Goal: Task Accomplishment & Management: Complete application form

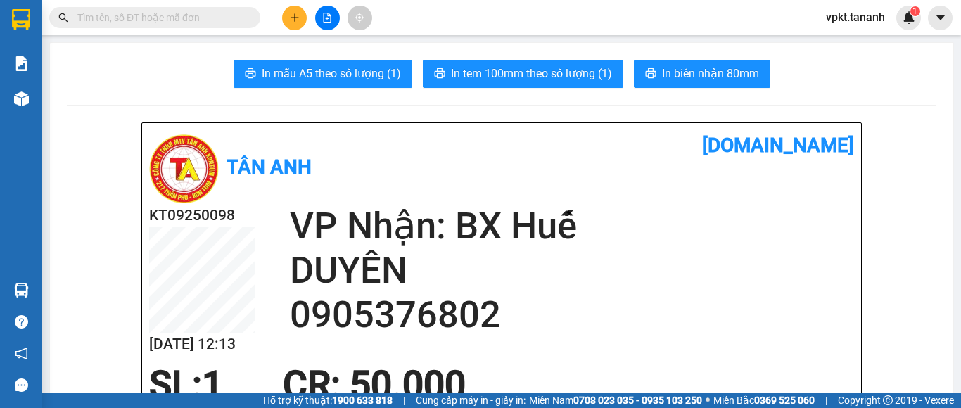
click at [294, 14] on icon "plus" at bounding box center [295, 18] width 10 height 10
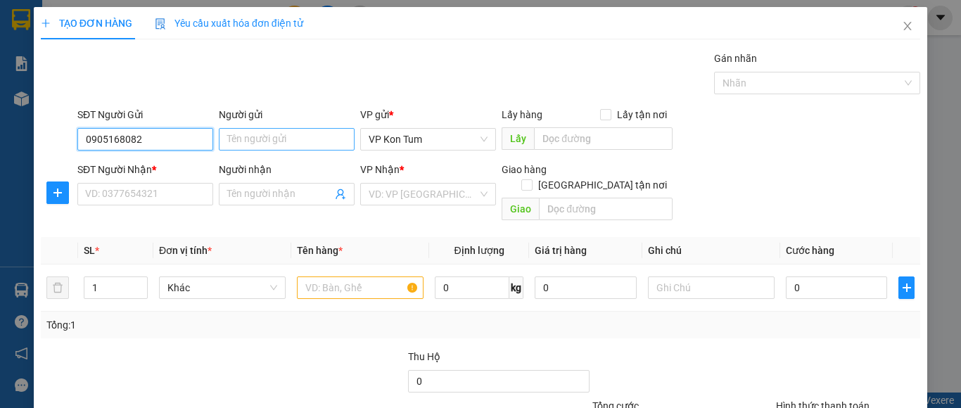
type input "0905168082"
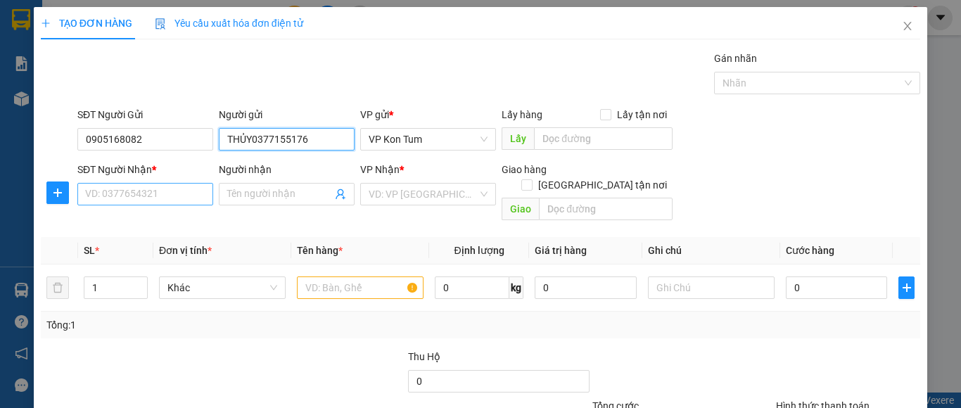
type input "THỦY0377155176"
click at [130, 195] on input "SĐT Người Nhận *" at bounding box center [145, 194] width 136 height 23
click at [249, 140] on input "THỦY0377155176" at bounding box center [287, 139] width 136 height 23
drag, startPoint x: 250, startPoint y: 139, endPoint x: 293, endPoint y: 127, distance: 44.6
click at [293, 127] on div "Người gửi THỦY0377155176 THỦY0377155176" at bounding box center [287, 131] width 136 height 49
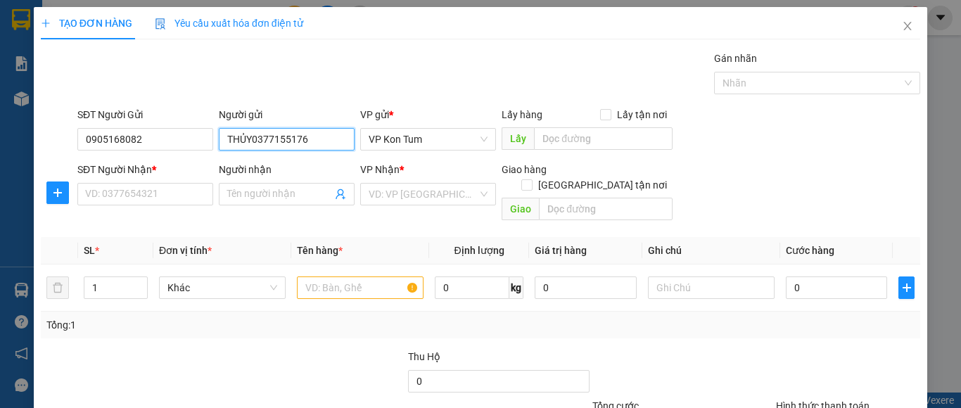
click at [311, 146] on input "THỦY0377155176" at bounding box center [287, 139] width 136 height 23
drag, startPoint x: 308, startPoint y: 140, endPoint x: 262, endPoint y: 151, distance: 47.6
click at [263, 151] on div "Người gửi THỦY0377155176 THỦY0377155176" at bounding box center [287, 131] width 136 height 49
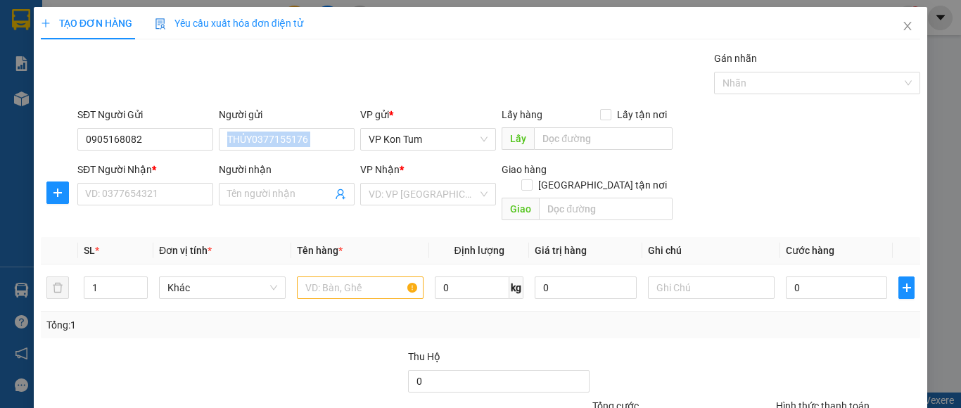
click at [262, 151] on div "Người gửi THỦY0377155176 THỦY0377155176" at bounding box center [287, 131] width 136 height 49
click at [258, 150] on div "Người gửi THỦY0377155176 THỦY0377155176" at bounding box center [287, 131] width 136 height 49
click at [255, 148] on input "THỦY0377155176" at bounding box center [287, 139] width 136 height 23
click at [252, 142] on input "THỦY0377155176" at bounding box center [287, 139] width 136 height 23
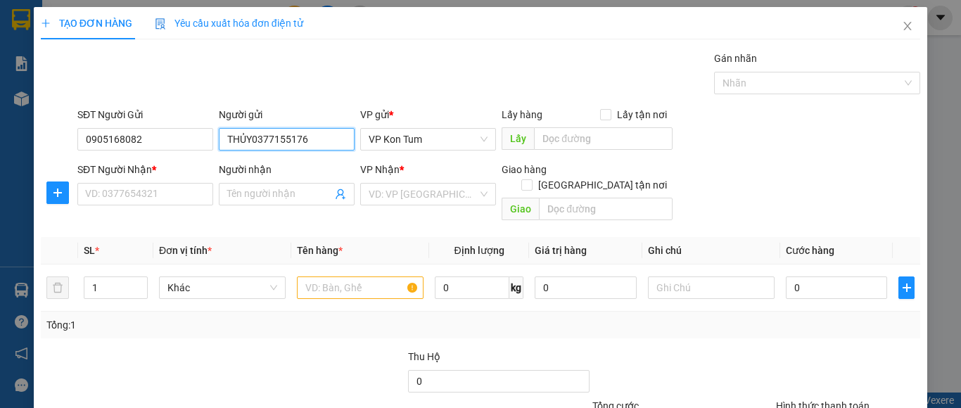
click at [252, 142] on input "THỦY0377155176" at bounding box center [287, 139] width 136 height 23
click at [275, 138] on input "THỦY0377155176" at bounding box center [287, 139] width 136 height 23
drag, startPoint x: 251, startPoint y: 139, endPoint x: 301, endPoint y: 137, distance: 50.7
click at [301, 137] on input "THỦY0377155176" at bounding box center [287, 139] width 136 height 23
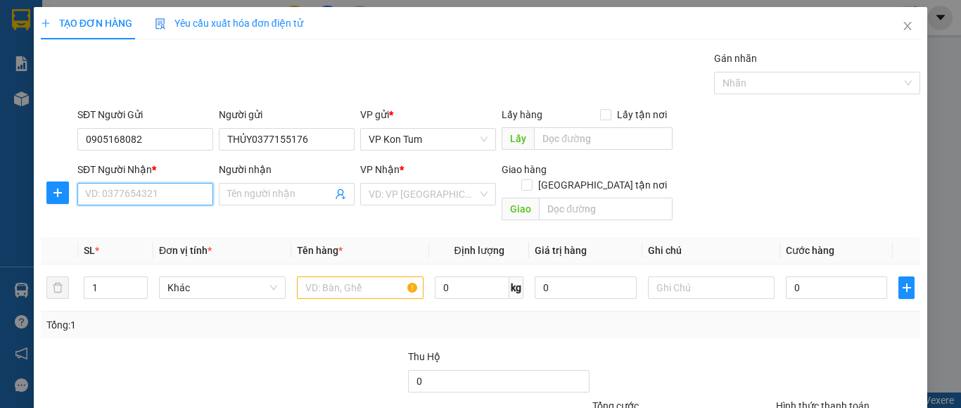
click at [155, 198] on input "SĐT Người Nhận *" at bounding box center [145, 194] width 136 height 23
paste input "0377155176"
type input "0377155176"
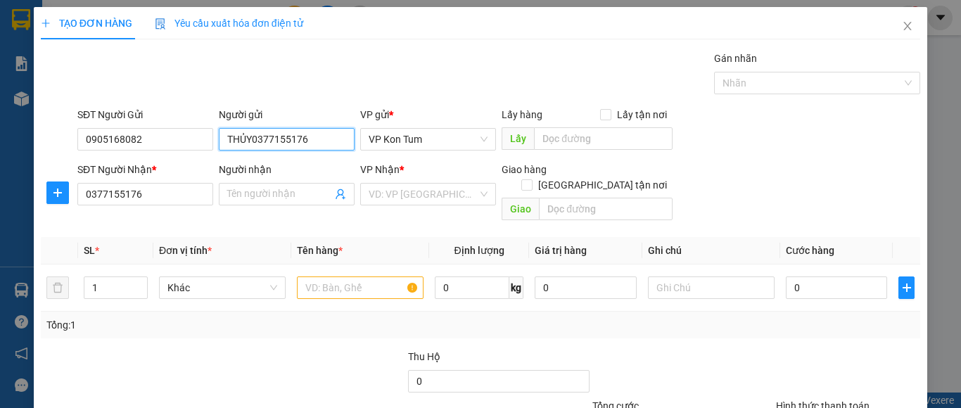
click at [314, 140] on input "THỦY0377155176" at bounding box center [287, 139] width 136 height 23
type input "THỦY"
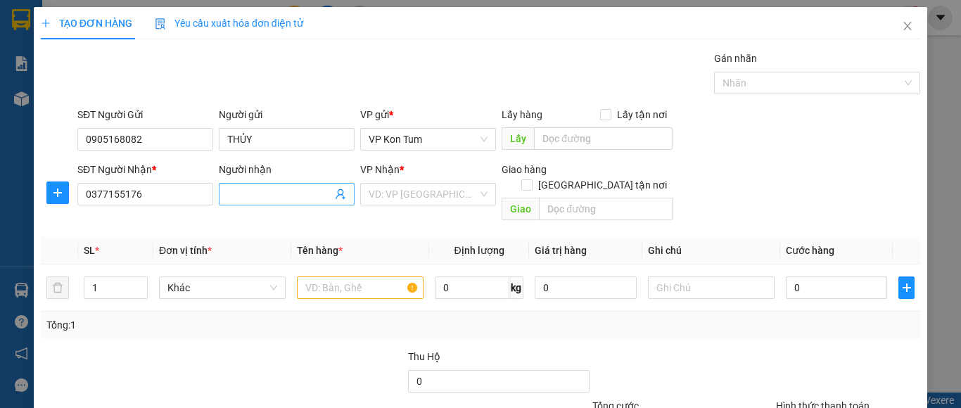
click at [260, 195] on input "Người nhận" at bounding box center [279, 194] width 105 height 15
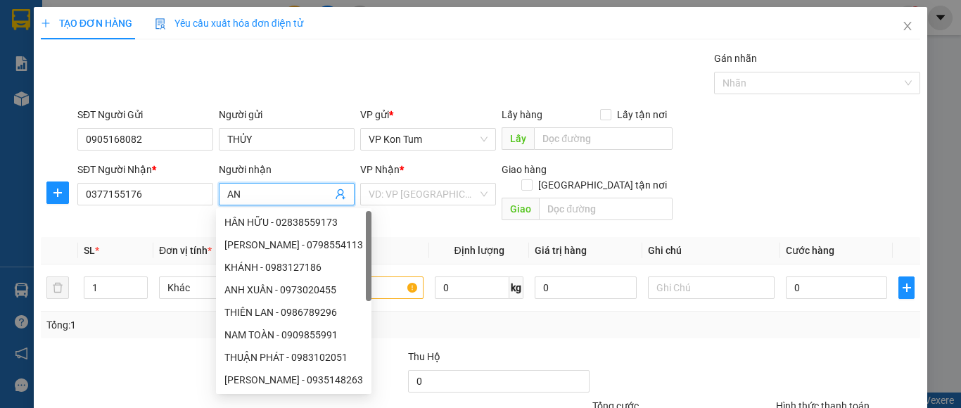
type input "AN"
click at [521, 159] on form "SĐT Người Gửi 0905168082 Người gửi THỦY VP gửi * VP [PERSON_NAME] Lấy hàng Lấy …" at bounding box center [481, 167] width 880 height 120
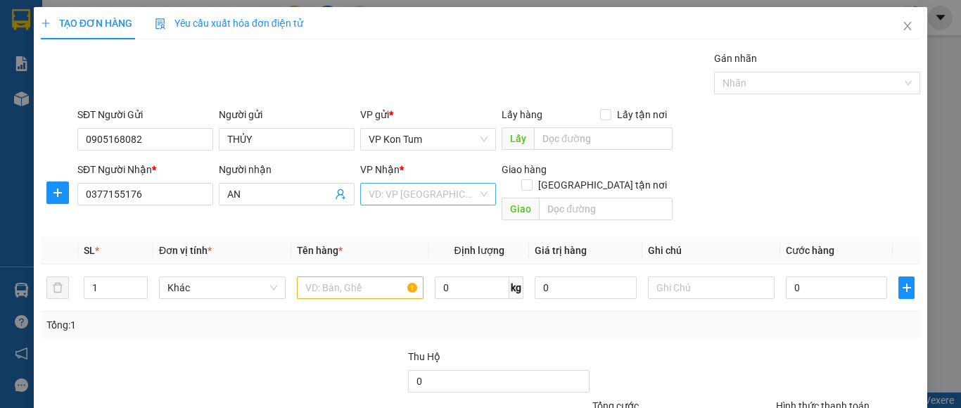
click at [468, 192] on input "search" at bounding box center [423, 194] width 109 height 21
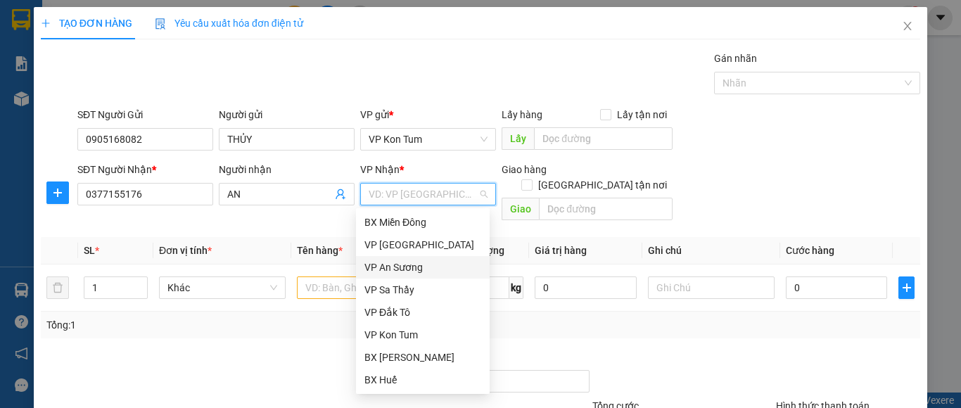
click at [392, 269] on div "VP An Sương" at bounding box center [423, 267] width 117 height 15
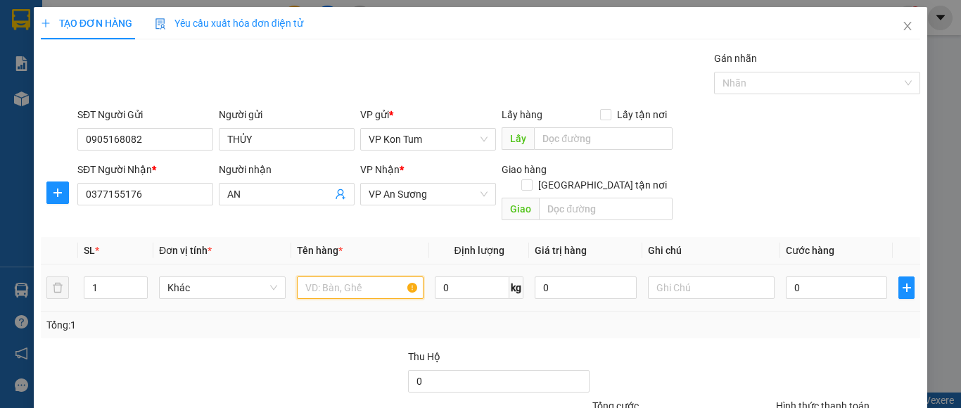
click at [369, 277] on input "text" at bounding box center [360, 288] width 127 height 23
type input "THUỐC"
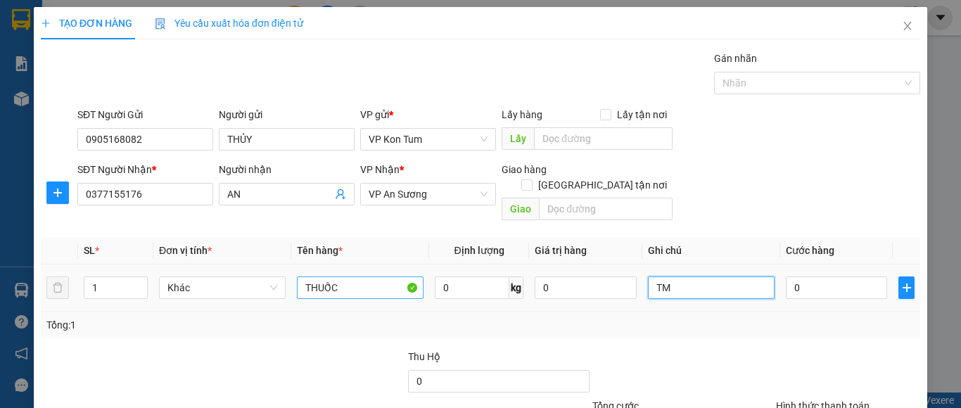
type input "TM"
type input "6"
type input "60"
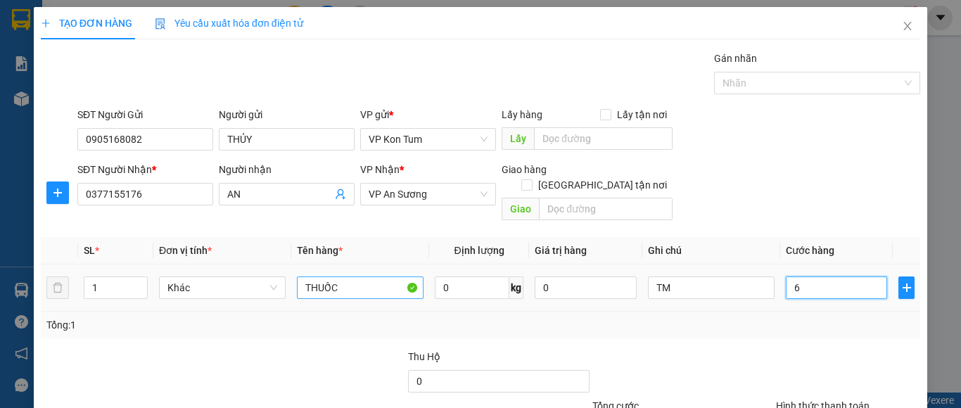
type input "60"
type input "600"
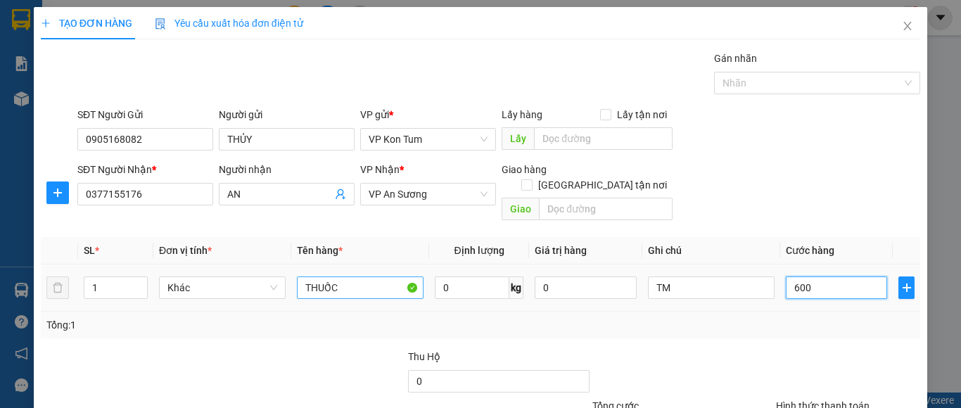
type input "6.000"
type input "60.000"
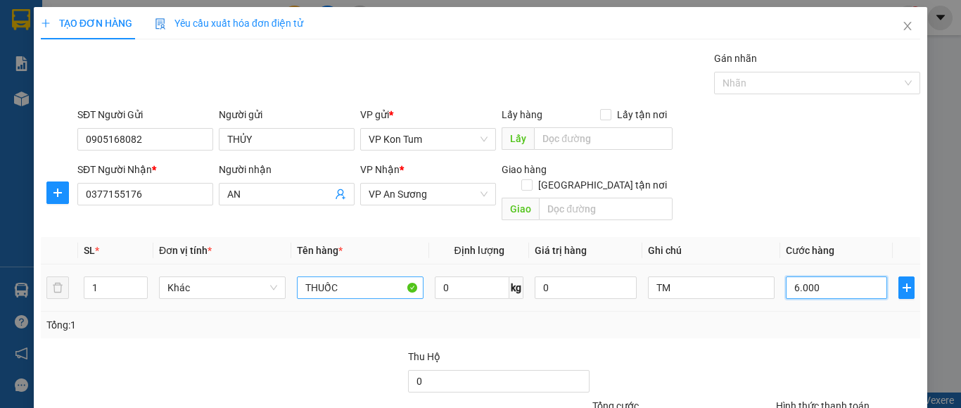
type input "60.000"
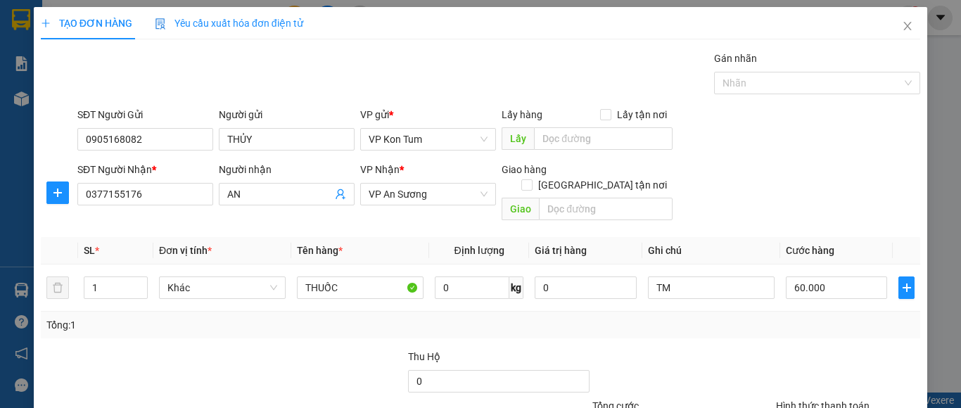
click at [743, 317] on div "Tổng: 1" at bounding box center [480, 324] width 869 height 15
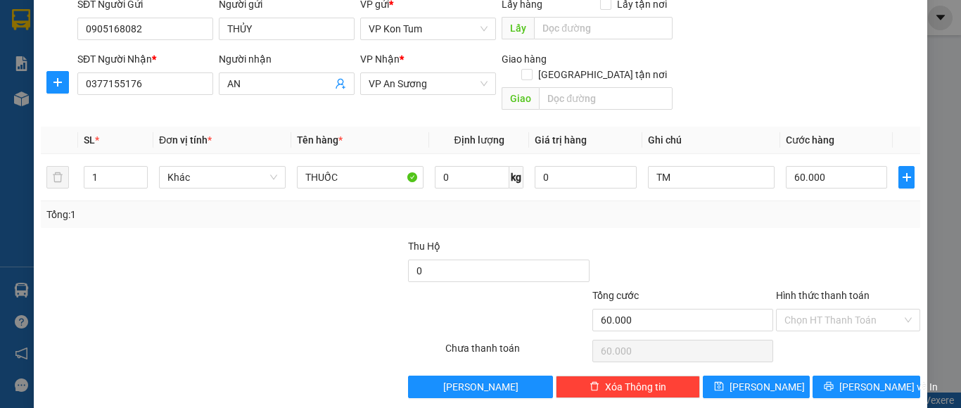
scroll to position [113, 0]
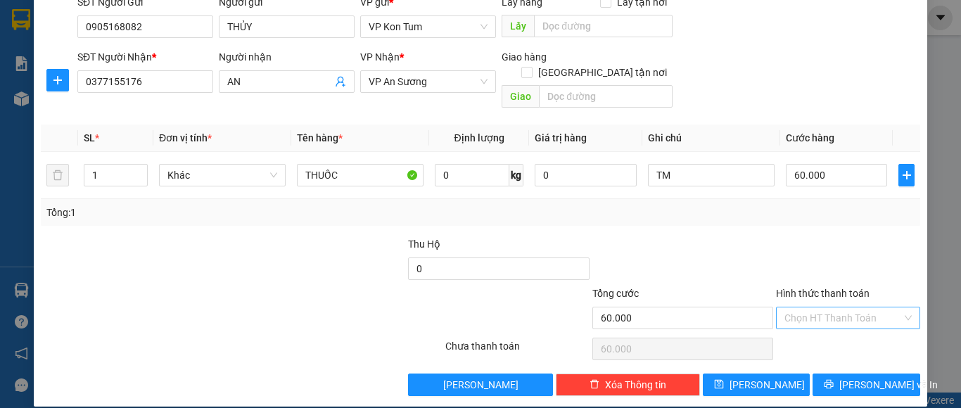
click at [806, 308] on input "Hình thức thanh toán" at bounding box center [844, 318] width 118 height 21
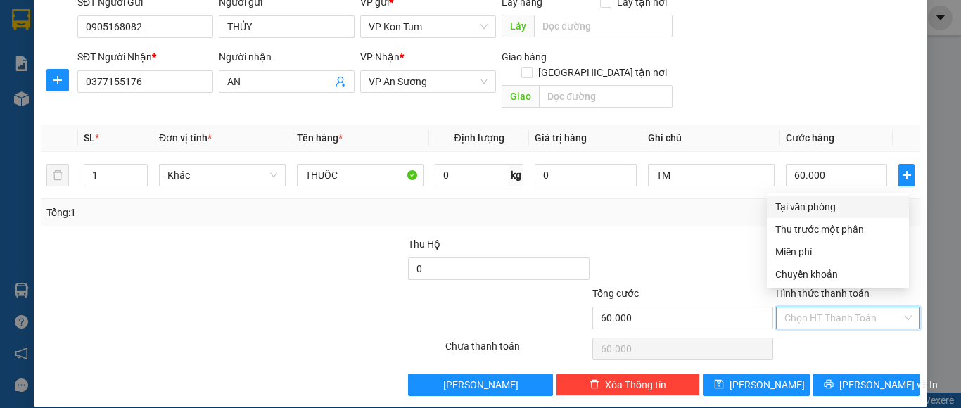
click at [791, 208] on div "Tại văn phòng" at bounding box center [838, 206] width 125 height 15
click at [791, 208] on div "Tổng: 1" at bounding box center [481, 212] width 880 height 27
type input "0"
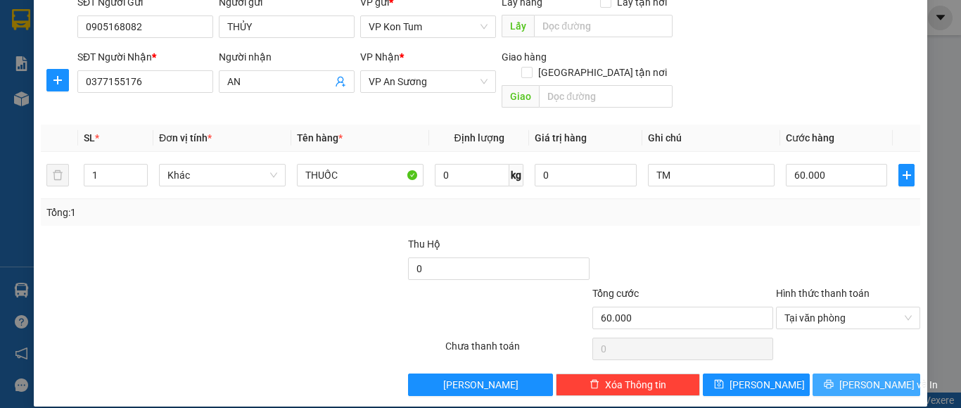
click at [846, 377] on span "[PERSON_NAME] và In" at bounding box center [889, 384] width 99 height 15
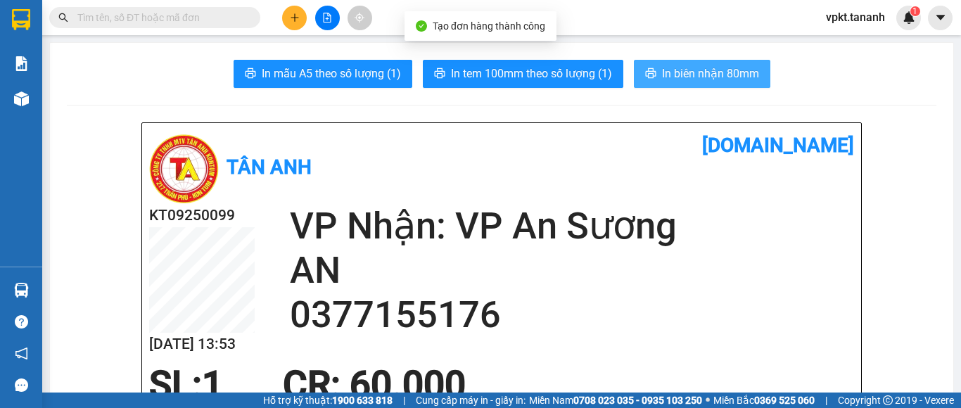
click at [688, 62] on button "In biên nhận 80mm" at bounding box center [702, 74] width 137 height 28
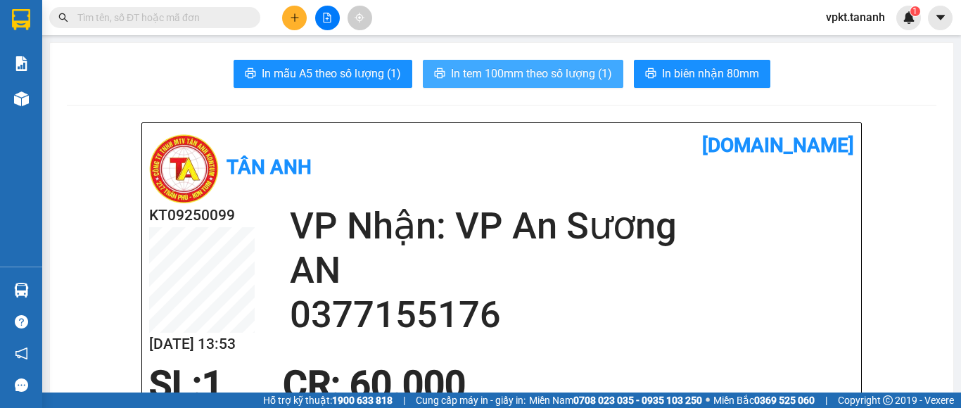
click at [515, 75] on span "In tem 100mm theo số lượng (1)" at bounding box center [531, 74] width 161 height 18
